Goal: Task Accomplishment & Management: Use online tool/utility

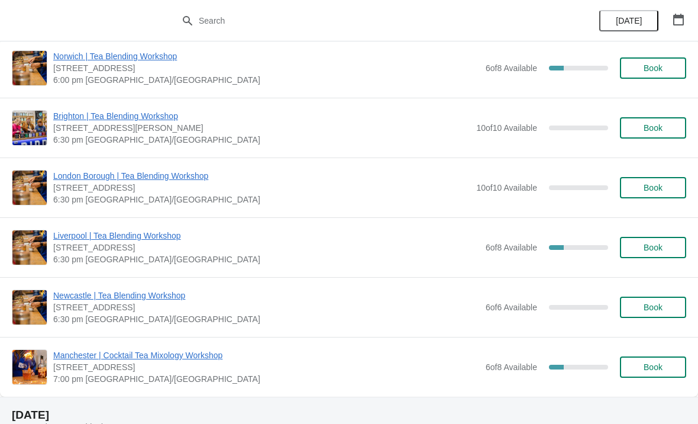
scroll to position [381, 0]
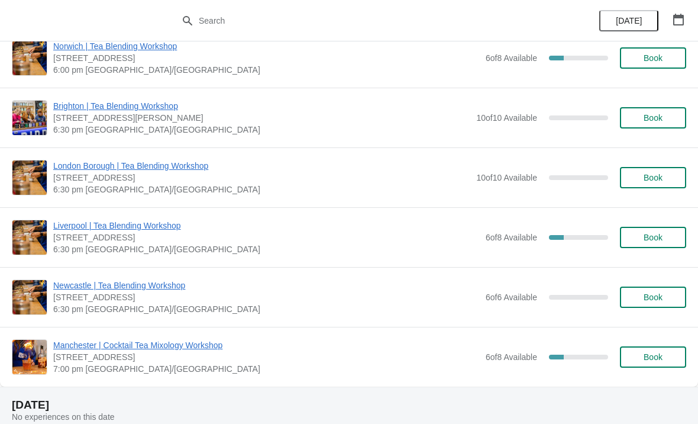
click at [675, 236] on span "Book" at bounding box center [653, 237] width 45 height 9
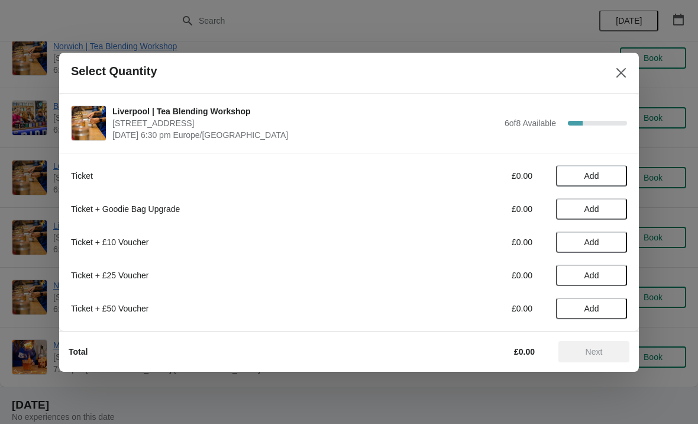
click at [601, 171] on span "Add" at bounding box center [592, 175] width 50 height 9
click at [577, 355] on span "Next" at bounding box center [594, 351] width 52 height 9
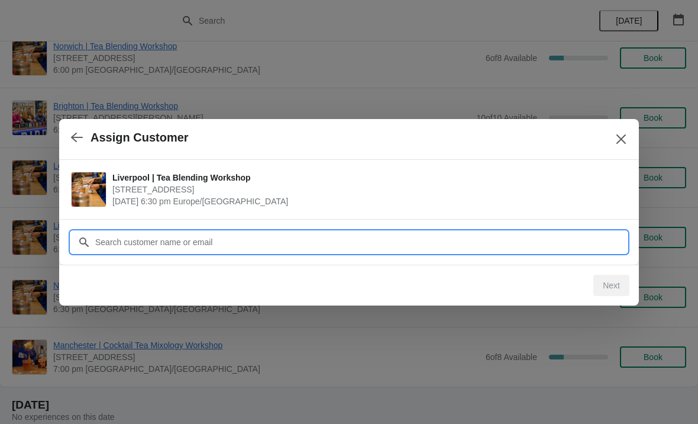
click at [160, 232] on input "Customer" at bounding box center [361, 241] width 533 height 21
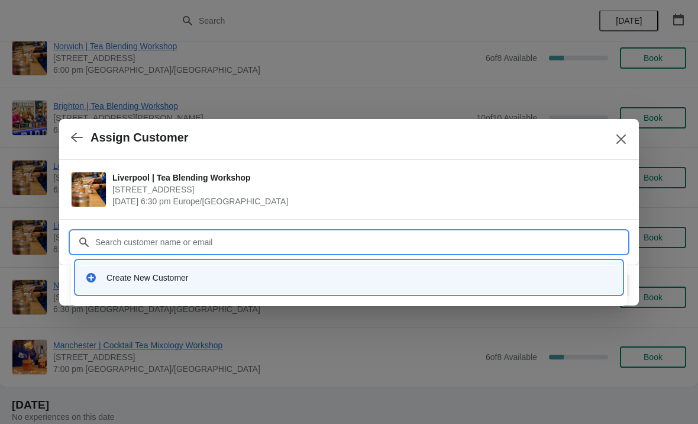
click at [196, 278] on div "Create New Customer" at bounding box center [360, 278] width 507 height 12
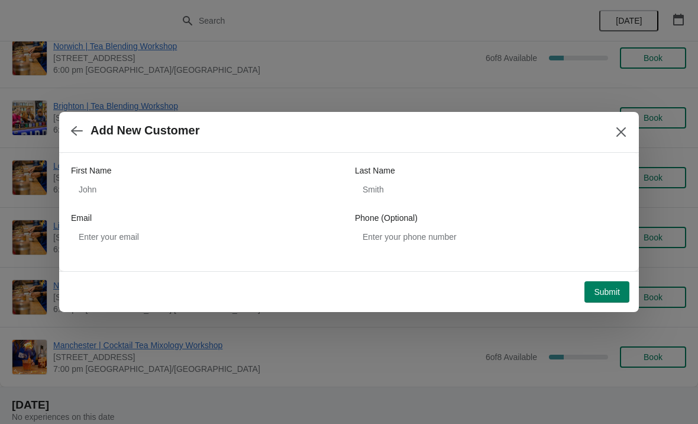
click at [628, 136] on button "Close" at bounding box center [621, 131] width 21 height 21
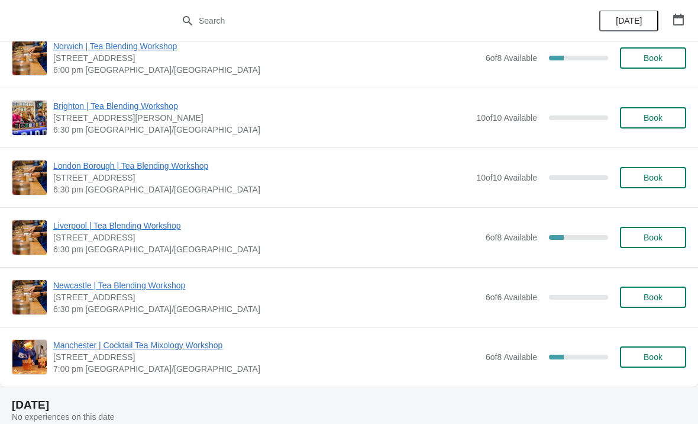
scroll to position [320, 0]
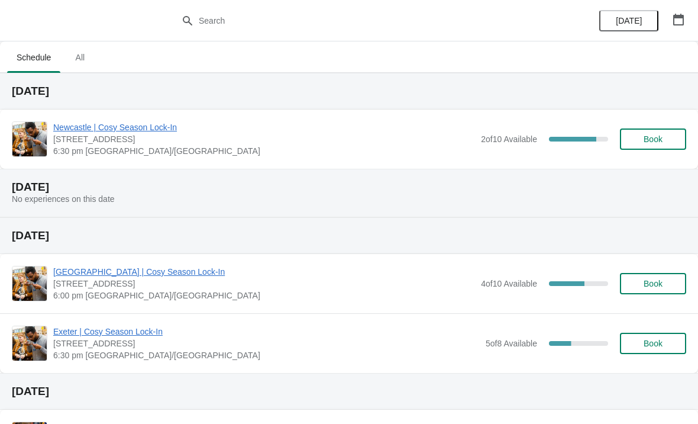
click at [684, 15] on icon "button" at bounding box center [679, 20] width 12 height 12
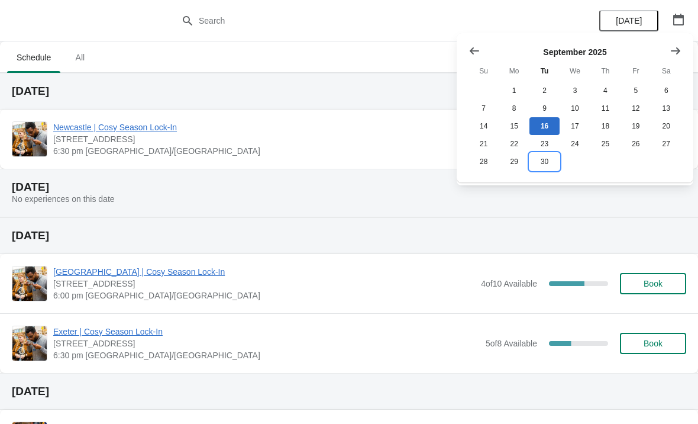
click at [551, 170] on button "30" at bounding box center [545, 162] width 30 height 18
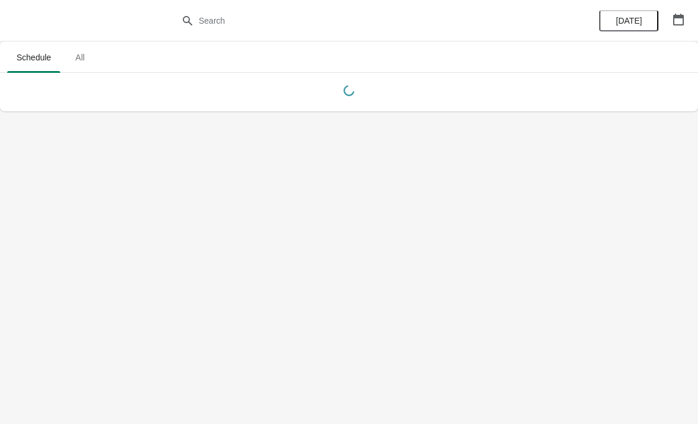
click at [679, 28] on button "button" at bounding box center [678, 19] width 21 height 21
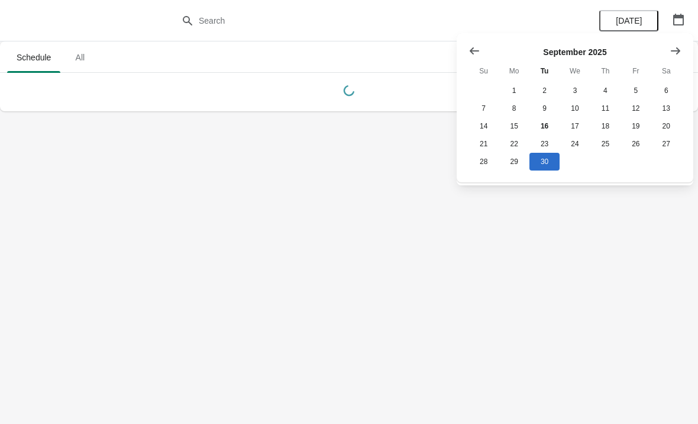
click at [671, 46] on icon "Show next month, October 2025" at bounding box center [676, 51] width 12 height 12
click at [614, 166] on button "30" at bounding box center [606, 162] width 30 height 18
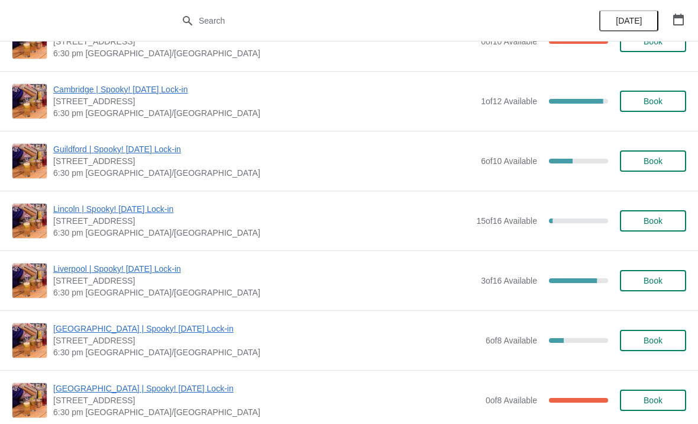
scroll to position [1066, 0]
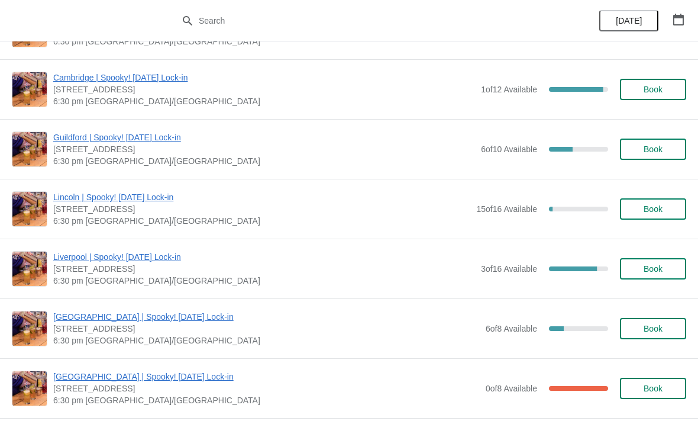
click at [640, 272] on span "Book" at bounding box center [653, 268] width 45 height 9
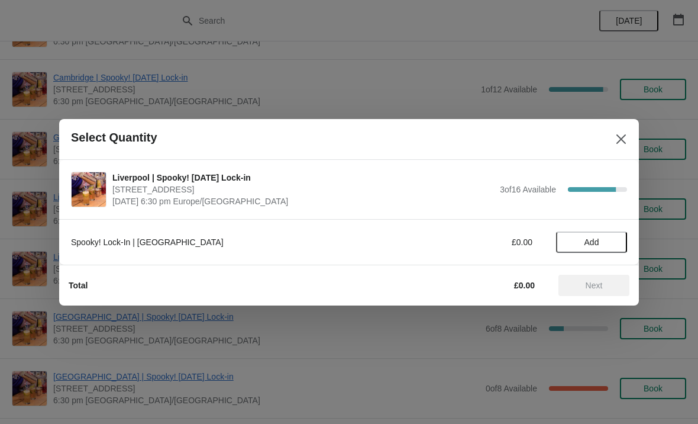
click at [591, 241] on span "Add" at bounding box center [592, 241] width 15 height 9
click at [601, 287] on span "Next" at bounding box center [594, 284] width 17 height 9
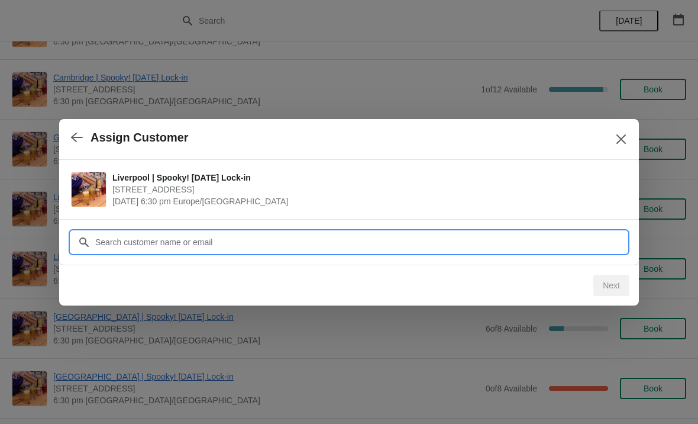
click at [155, 241] on input "Customer" at bounding box center [361, 241] width 533 height 21
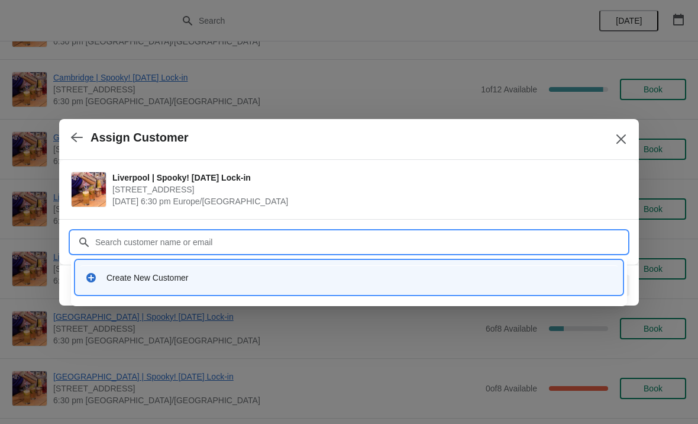
click at [150, 290] on div "Create New Customer" at bounding box center [349, 277] width 547 height 34
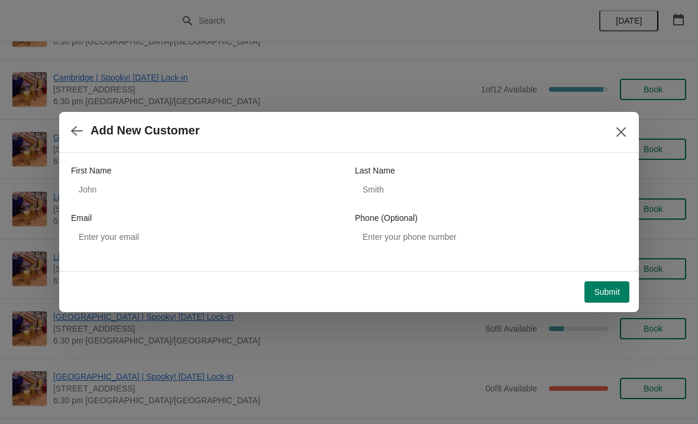
click at [618, 131] on icon "Close" at bounding box center [621, 132] width 12 height 12
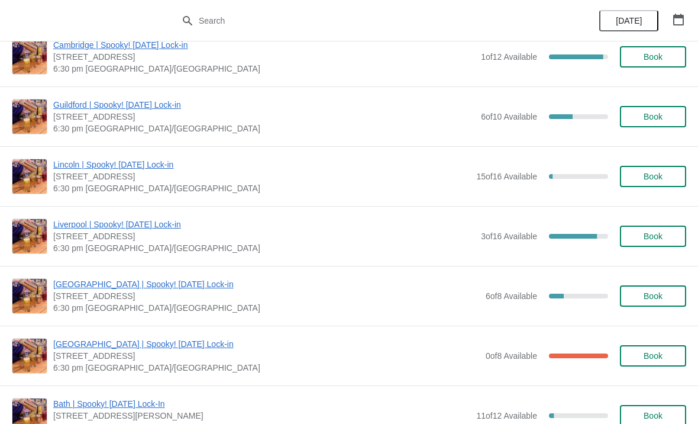
scroll to position [1104, 0]
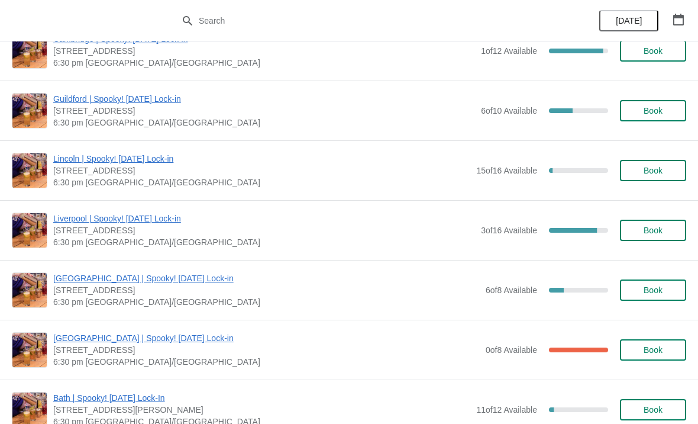
click at [147, 223] on span "Liverpool | Spooky! [DATE] Lock-in" at bounding box center [264, 218] width 422 height 12
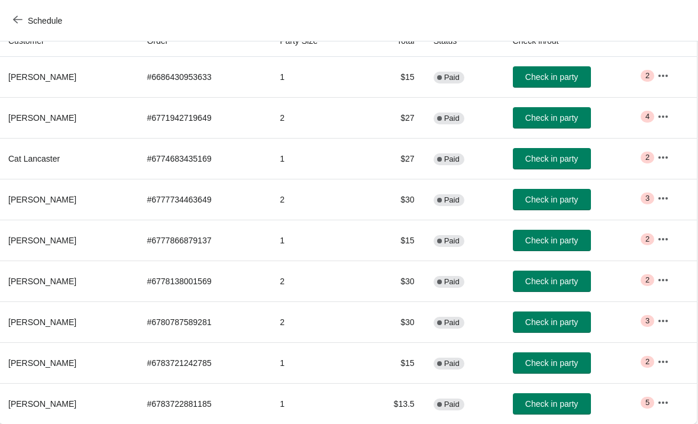
scroll to position [140, 1]
click at [669, 400] on icon "button" at bounding box center [664, 402] width 12 height 12
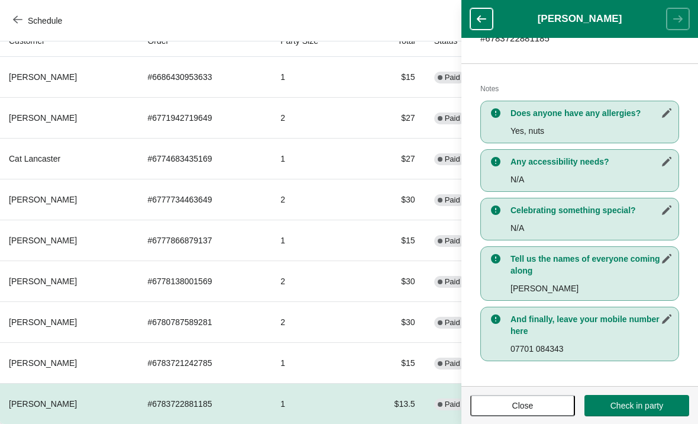
scroll to position [217, 0]
click at [502, 407] on span "Close" at bounding box center [522, 405] width 83 height 9
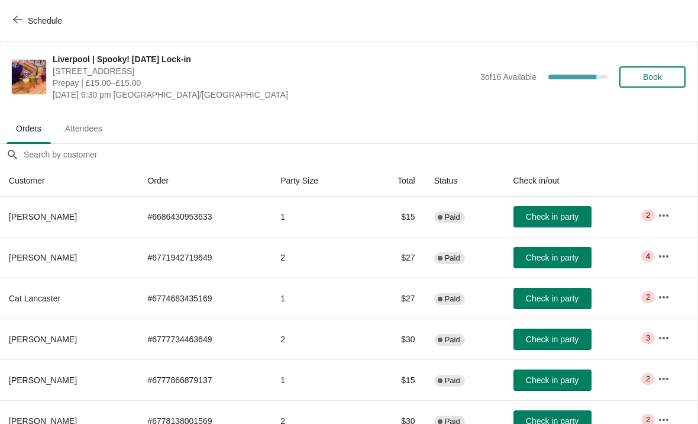
scroll to position [-1, 1]
